Goal: Use online tool/utility: Utilize a website feature to perform a specific function

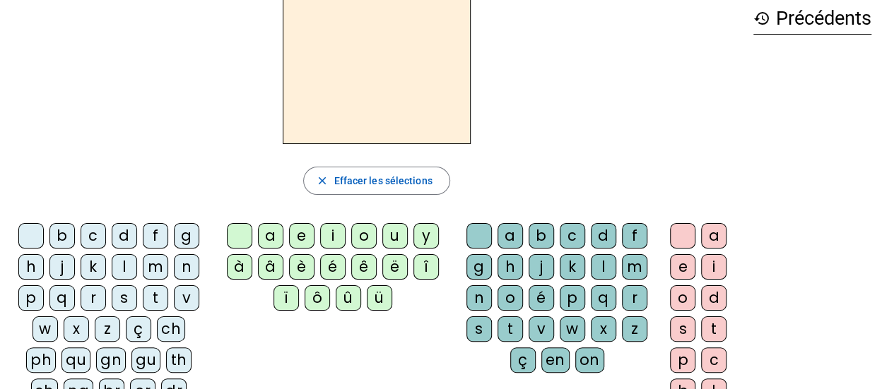
scroll to position [141, 0]
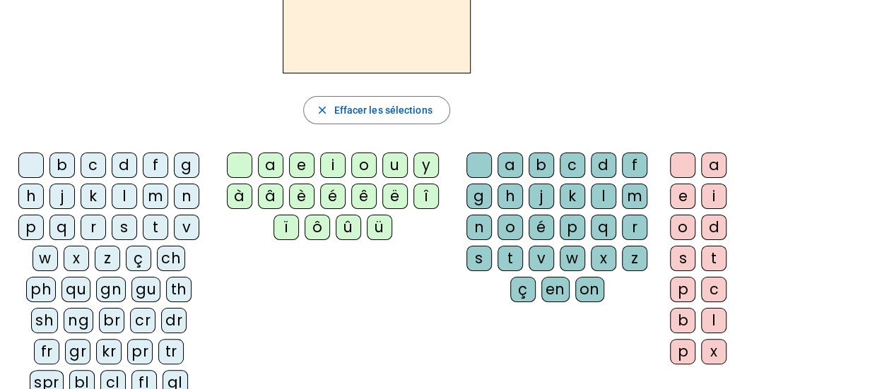
click at [123, 227] on div "s" at bounding box center [124, 227] width 25 height 25
click at [387, 167] on div "u" at bounding box center [394, 165] width 25 height 25
click at [646, 230] on letter-bubble "r" at bounding box center [637, 230] width 31 height 31
click at [636, 230] on div "r" at bounding box center [634, 227] width 25 height 25
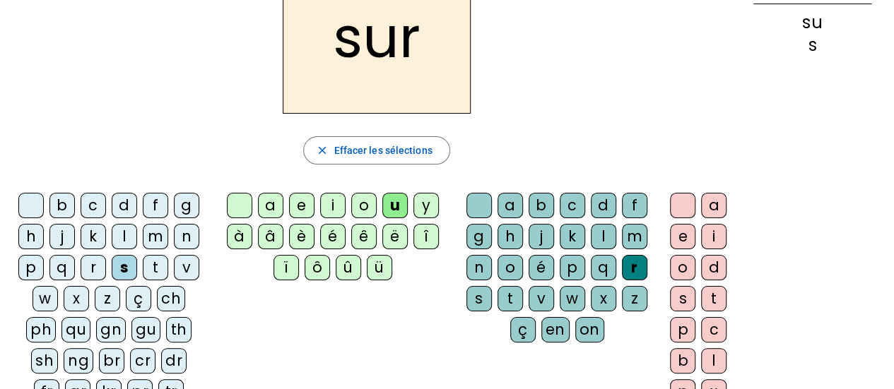
scroll to position [71, 0]
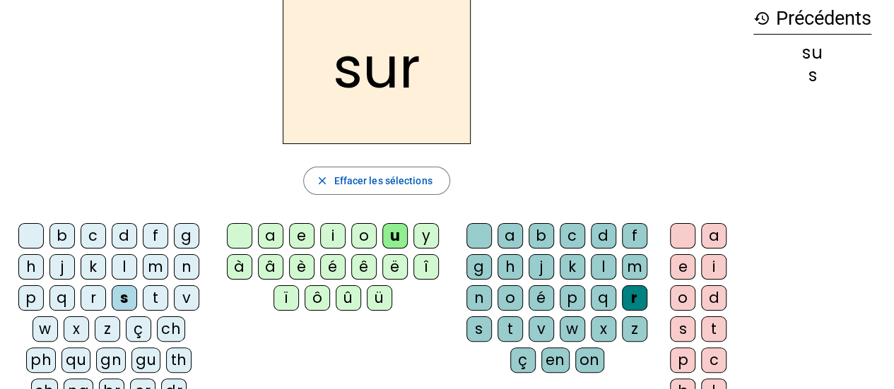
click at [153, 269] on div "m" at bounding box center [155, 266] width 25 height 25
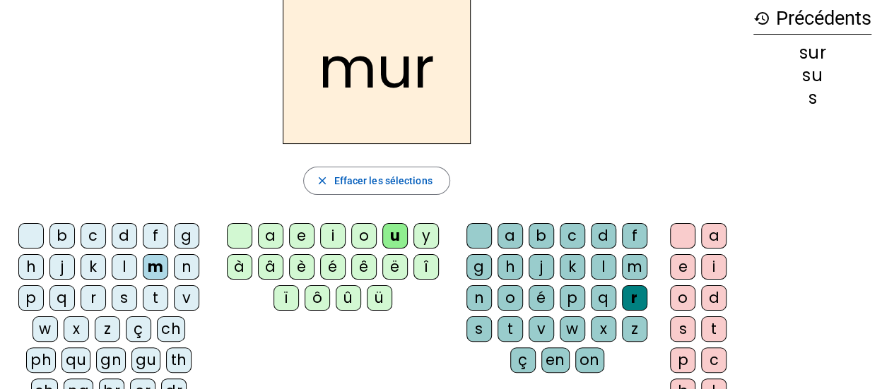
click at [28, 300] on div "p" at bounding box center [30, 297] width 25 height 25
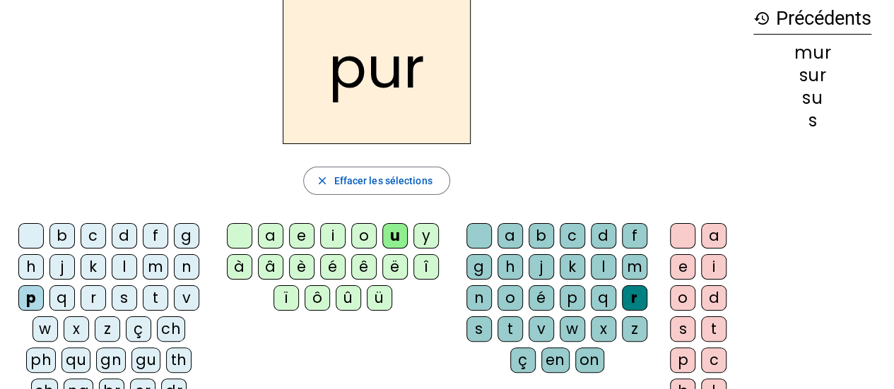
click at [273, 233] on div "a" at bounding box center [270, 235] width 25 height 25
click at [150, 295] on div "t" at bounding box center [155, 297] width 25 height 25
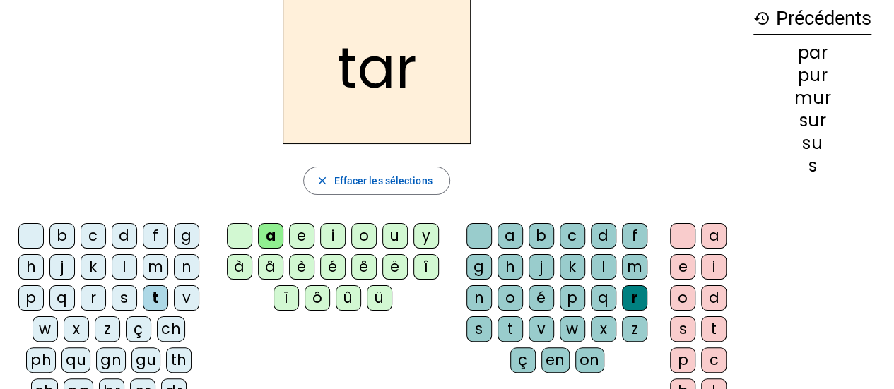
click at [708, 297] on div "d" at bounding box center [713, 297] width 25 height 25
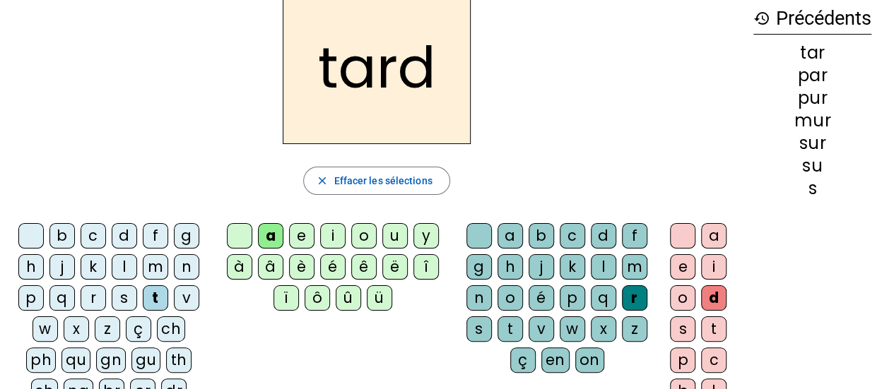
click at [360, 230] on div "o" at bounding box center [363, 235] width 25 height 25
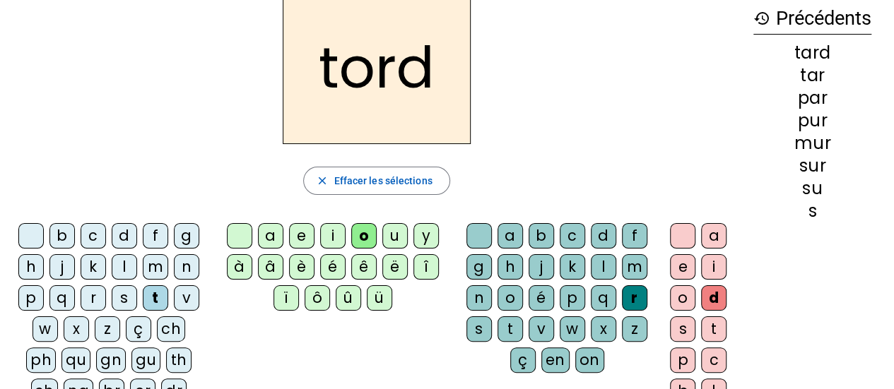
click at [117, 233] on div "d" at bounding box center [124, 235] width 25 height 25
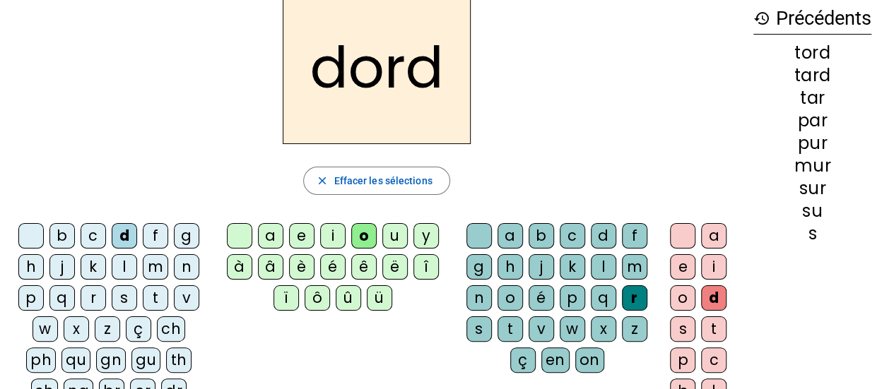
click at [711, 327] on div "t" at bounding box center [713, 328] width 25 height 25
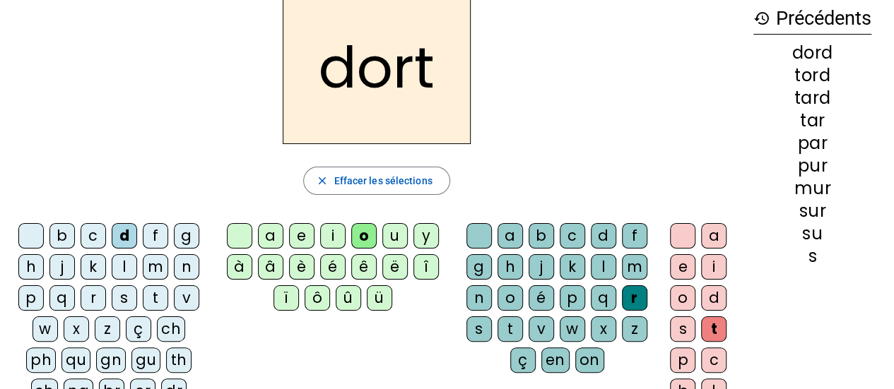
click at [128, 302] on div "s" at bounding box center [124, 297] width 25 height 25
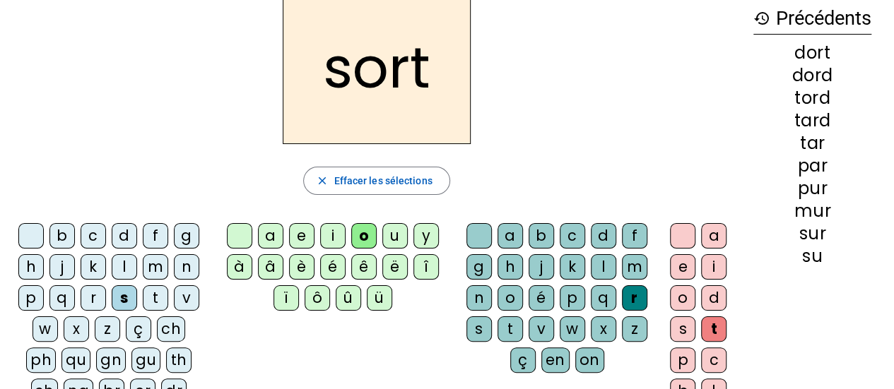
click at [153, 268] on div "m" at bounding box center [155, 266] width 25 height 25
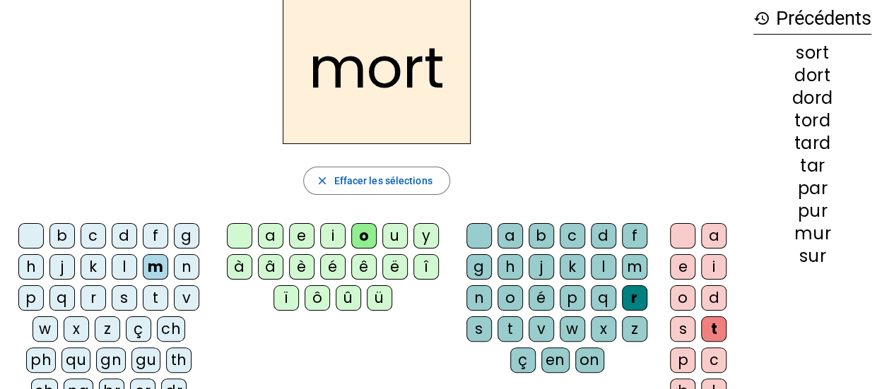
click at [156, 229] on div "f" at bounding box center [155, 235] width 25 height 25
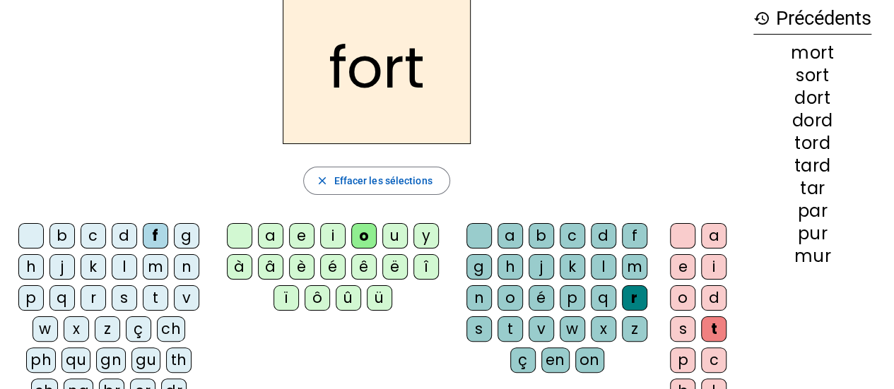
click at [95, 294] on div "r" at bounding box center [93, 297] width 25 height 25
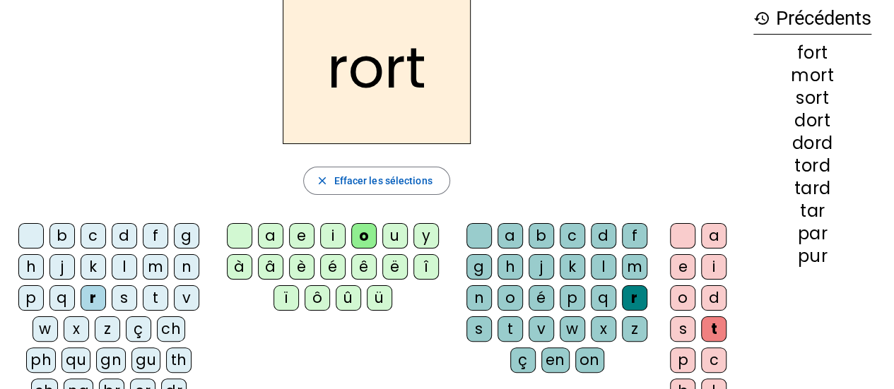
click at [263, 234] on div "a" at bounding box center [270, 235] width 25 height 25
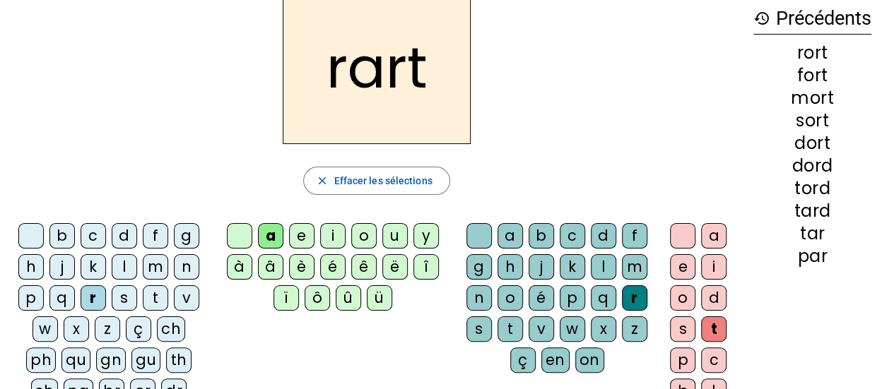
click at [510, 324] on div "t" at bounding box center [509, 328] width 25 height 25
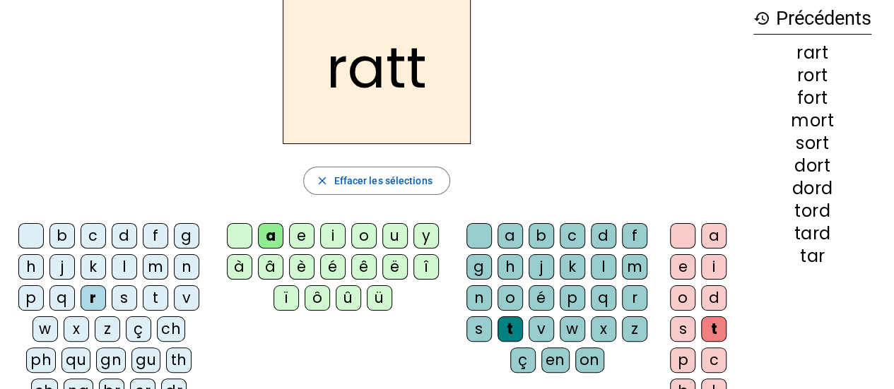
click at [683, 237] on div at bounding box center [682, 235] width 25 height 25
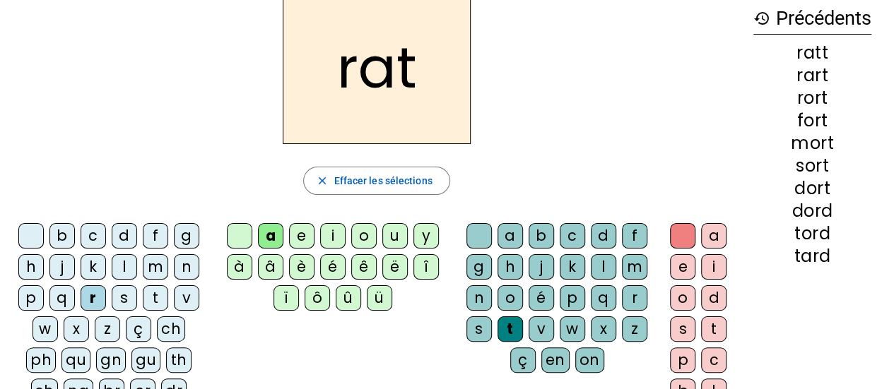
click at [160, 266] on div "m" at bounding box center [155, 266] width 25 height 25
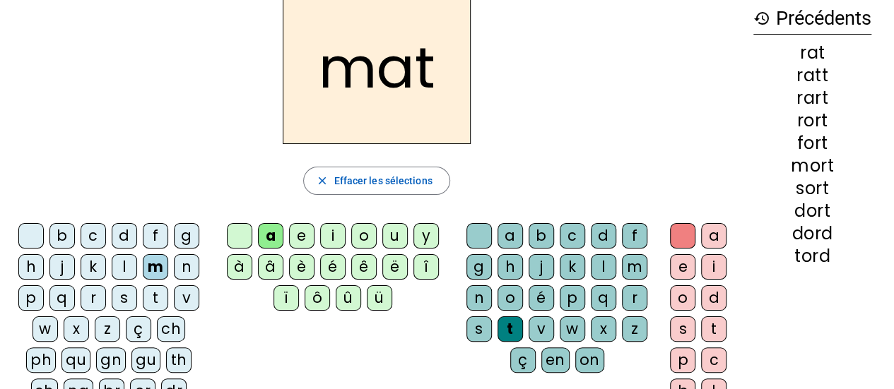
click at [482, 324] on div "s" at bounding box center [478, 328] width 25 height 25
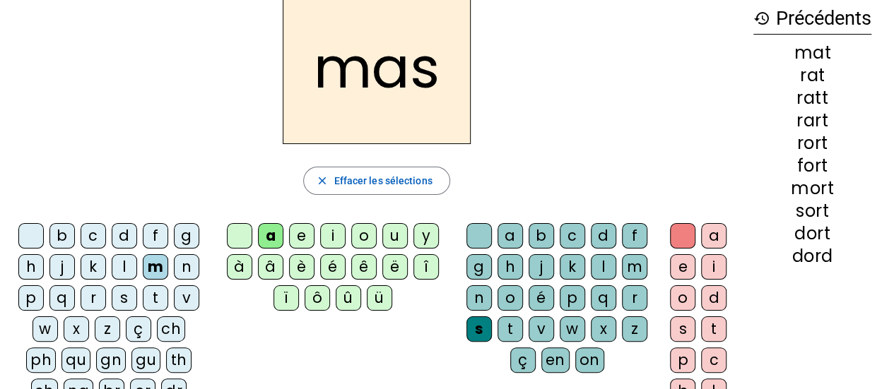
click at [93, 290] on div "r" at bounding box center [93, 297] width 25 height 25
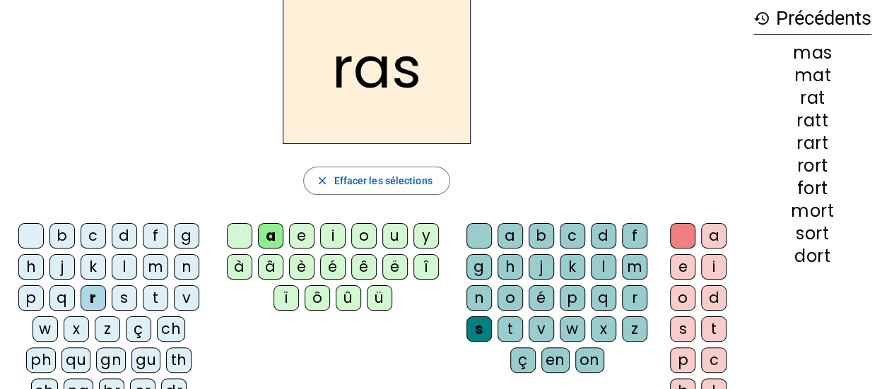
click at [32, 300] on div "p" at bounding box center [30, 297] width 25 height 25
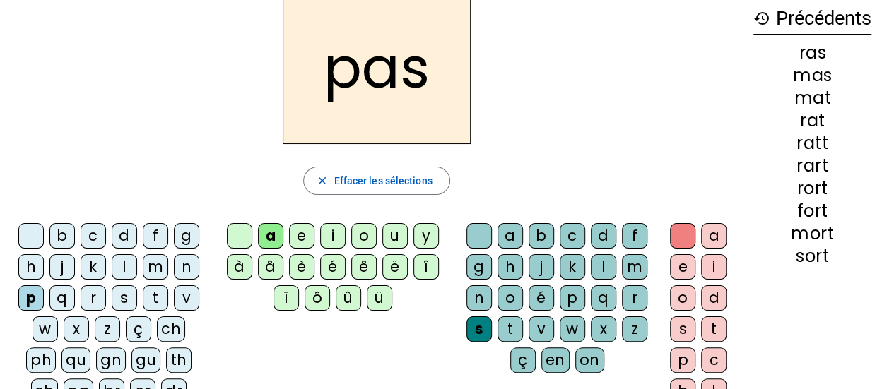
click at [131, 265] on div "l" at bounding box center [124, 266] width 25 height 25
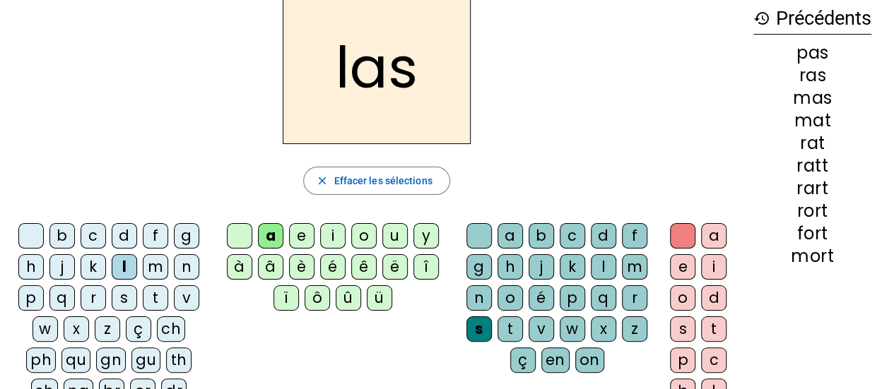
click at [629, 295] on div "r" at bounding box center [634, 297] width 25 height 25
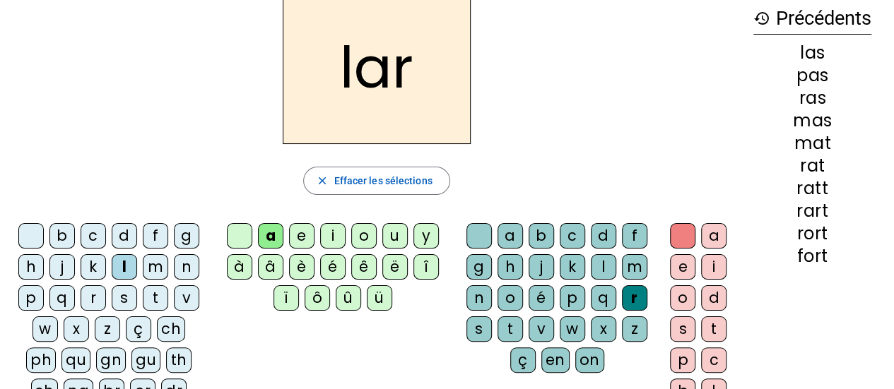
click at [713, 295] on div "d" at bounding box center [713, 297] width 25 height 25
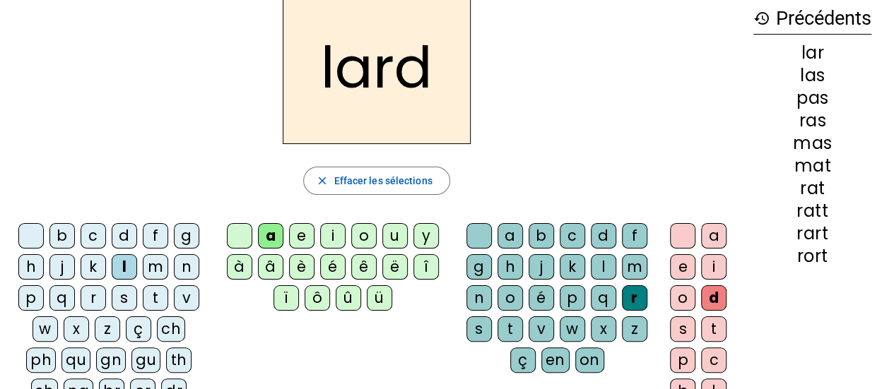
click at [155, 298] on div "t" at bounding box center [155, 297] width 25 height 25
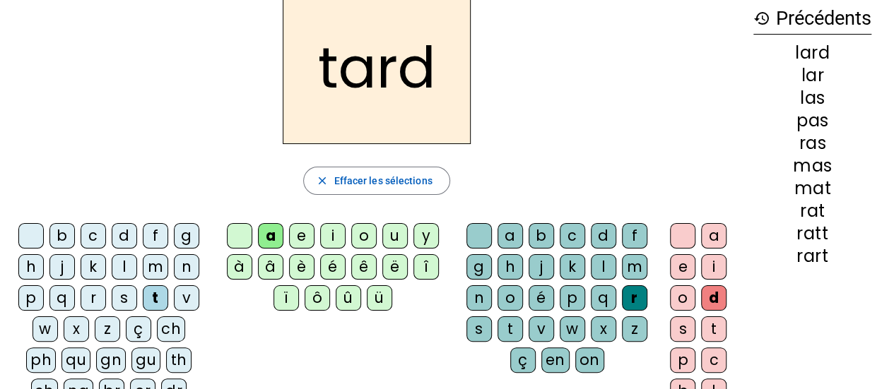
click at [679, 233] on div at bounding box center [682, 235] width 25 height 25
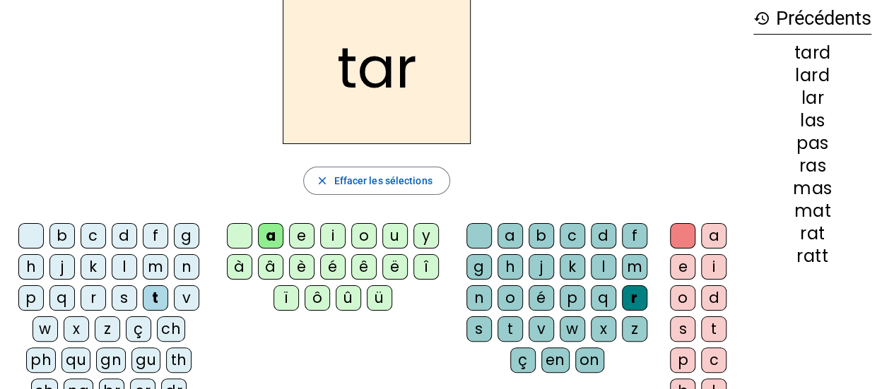
click at [476, 331] on div "s" at bounding box center [478, 328] width 25 height 25
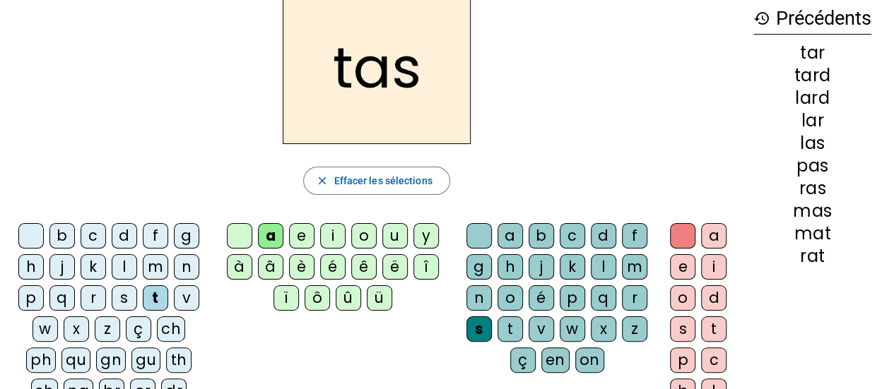
click at [68, 242] on div "b" at bounding box center [61, 235] width 25 height 25
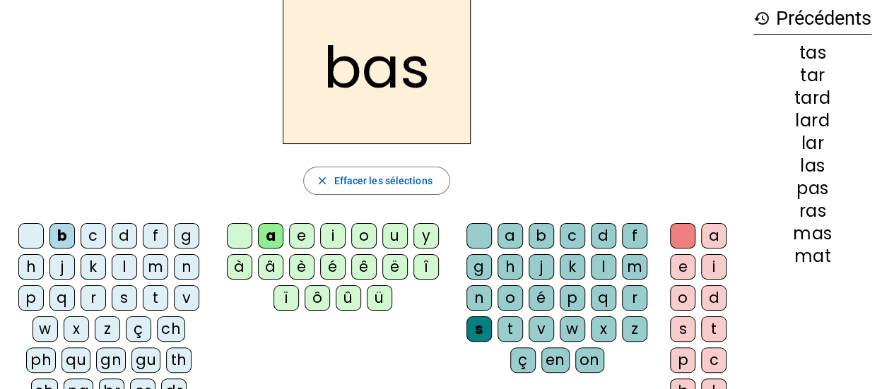
click at [180, 296] on div "v" at bounding box center [186, 297] width 25 height 25
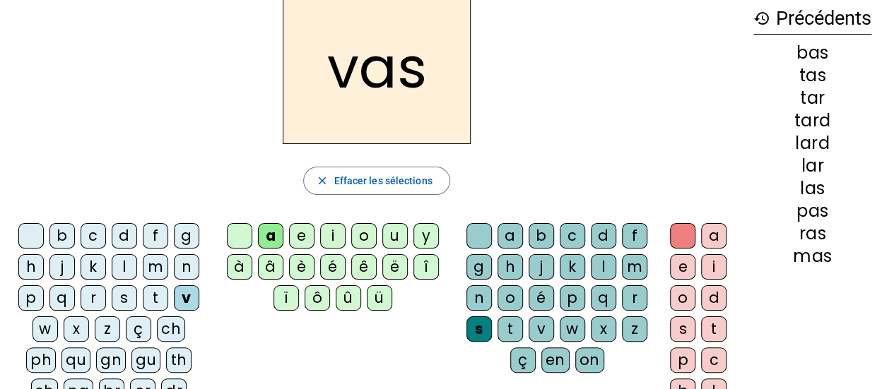
click at [363, 236] on div "o" at bounding box center [363, 235] width 25 height 25
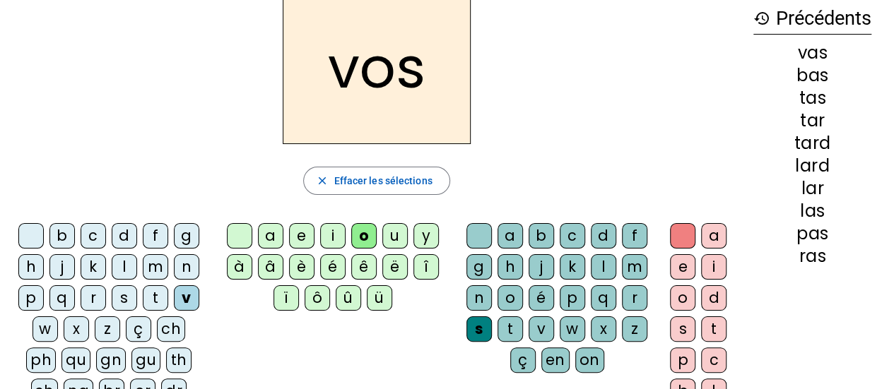
click at [191, 263] on div "n" at bounding box center [186, 266] width 25 height 25
